Goal: Task Accomplishment & Management: Manage account settings

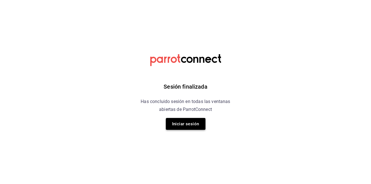
click at [196, 119] on button "Iniciar sesión" at bounding box center [186, 124] width 40 height 12
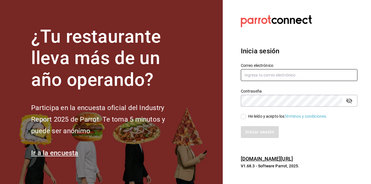
type input "[EMAIL_ADDRESS][DOMAIN_NAME]"
click at [243, 115] on input "He leído y acepto los Términos y condiciones." at bounding box center [243, 116] width 5 height 5
checkbox input "true"
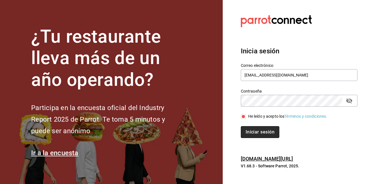
click at [248, 130] on button "Iniciar sesión" at bounding box center [260, 132] width 38 height 12
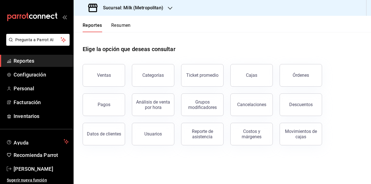
click at [170, 7] on icon "button" at bounding box center [170, 8] width 5 height 5
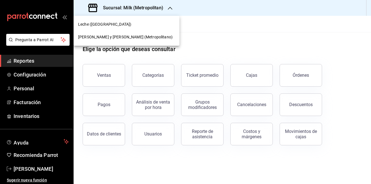
click at [112, 38] on span "Lázaro y Diego (Metropolitano)" at bounding box center [125, 37] width 94 height 6
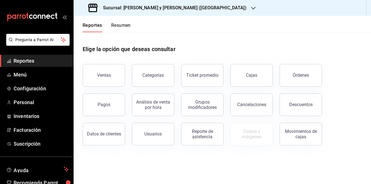
drag, startPoint x: 178, startPoint y: 38, endPoint x: 164, endPoint y: 41, distance: 14.4
click at [178, 37] on div "Elige la opción que deseas consultar" at bounding box center [222, 44] width 279 height 25
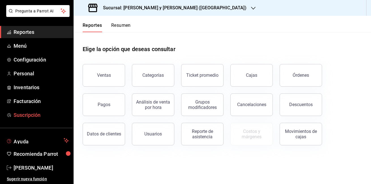
scroll to position [29, 0]
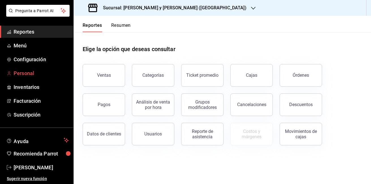
click at [12, 73] on link "Personal" at bounding box center [36, 73] width 73 height 12
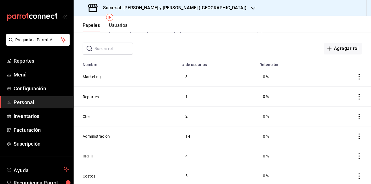
scroll to position [28, 0]
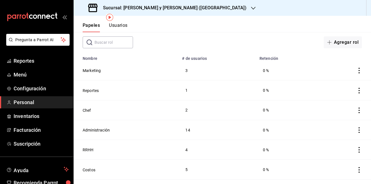
click at [121, 26] on button "Usuarios" at bounding box center [118, 28] width 19 height 10
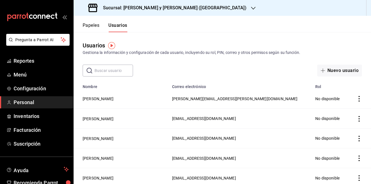
click at [121, 73] on input "text" at bounding box center [113, 70] width 38 height 11
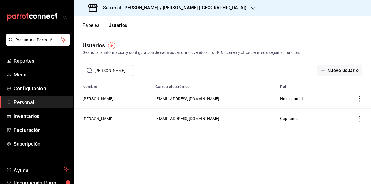
type input "abner"
click at [359, 117] on icon "Acciones" at bounding box center [359, 119] width 6 height 6
drag, startPoint x: 279, startPoint y: 170, endPoint x: 258, endPoint y: 139, distance: 37.7
click at [279, 170] on div at bounding box center [185, 92] width 371 height 184
click at [94, 118] on button "ABNER OMAR LÓPEZ FERNÁNDEZ" at bounding box center [98, 119] width 31 height 6
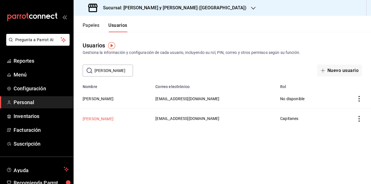
click at [94, 118] on html "Pregunta a Parrot AI Reportes Menú Configuración Personal Inventarios Facturaci…" at bounding box center [185, 92] width 371 height 184
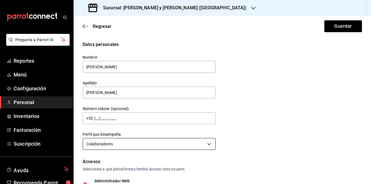
scroll to position [57, 0]
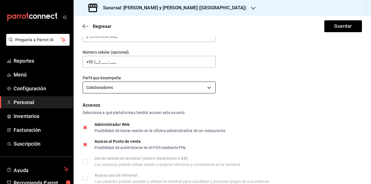
click at [204, 87] on body "Pregunta a Parrot AI Reportes Menú Configuración Personal Inventarios Facturaci…" at bounding box center [185, 92] width 371 height 184
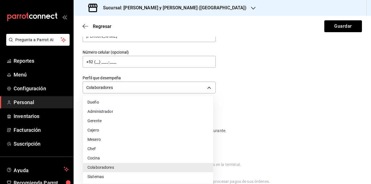
click at [204, 89] on div at bounding box center [185, 92] width 371 height 184
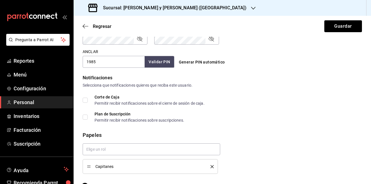
scroll to position [269, 0]
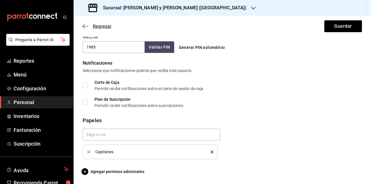
click at [87, 26] on icon "button" at bounding box center [86, 26] width 6 height 5
